Goal: Obtain resource: Obtain resource

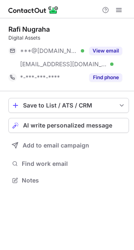
scroll to position [175, 134]
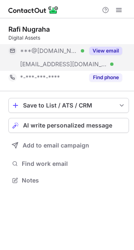
click at [103, 50] on button "View email" at bounding box center [105, 51] width 33 height 8
